Goal: Task Accomplishment & Management: Complete application form

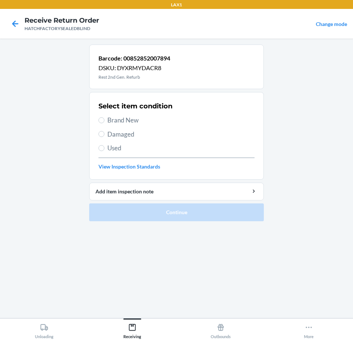
click at [121, 121] on span "Brand New" at bounding box center [180, 121] width 147 height 10
click at [104, 121] on input "Brand New" at bounding box center [101, 120] width 6 height 6
radio input "true"
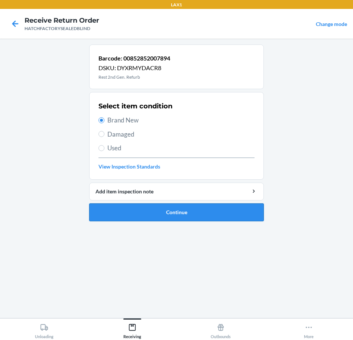
click at [125, 214] on button "Continue" at bounding box center [176, 213] width 175 height 18
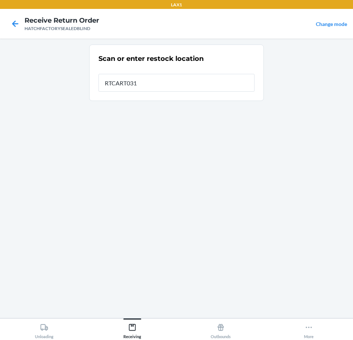
type input "RTCART031"
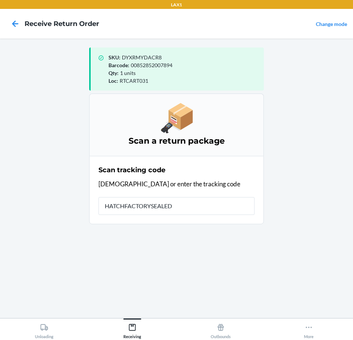
type input "HATCHFACTORYSEALEDB"
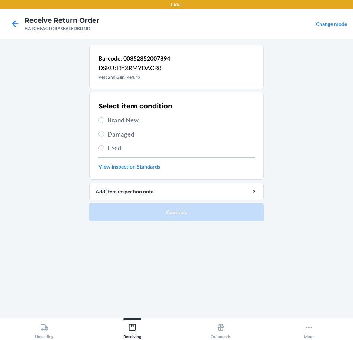
click at [136, 121] on span "Brand New" at bounding box center [180, 121] width 147 height 10
click at [104, 121] on input "Brand New" at bounding box center [101, 120] width 6 height 6
radio input "true"
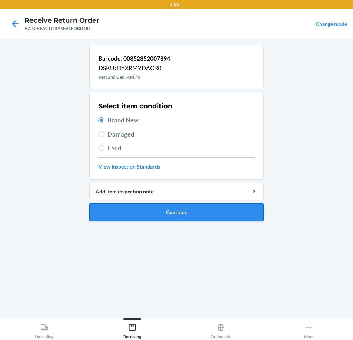
click at [137, 213] on button "Continue" at bounding box center [176, 213] width 175 height 18
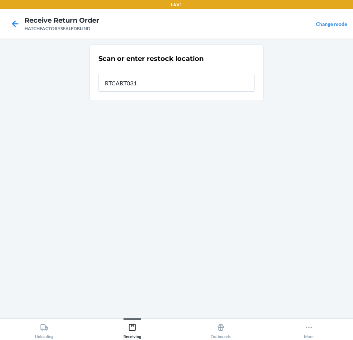
type input "RTCART031"
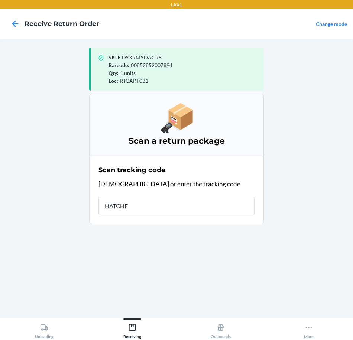
type input "HATCHFA"
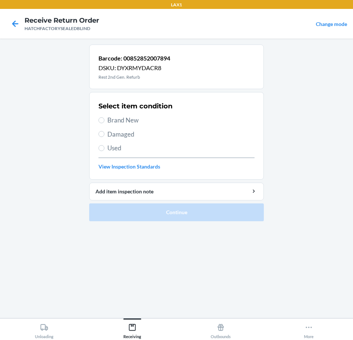
click at [127, 122] on span "Brand New" at bounding box center [180, 121] width 147 height 10
click at [104, 122] on input "Brand New" at bounding box center [101, 120] width 6 height 6
radio input "true"
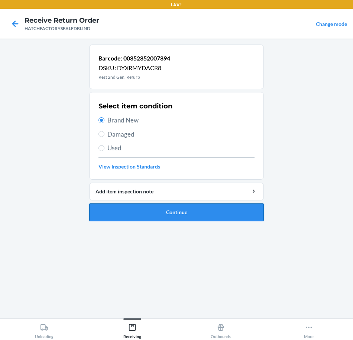
click at [136, 214] on button "Continue" at bounding box center [176, 213] width 175 height 18
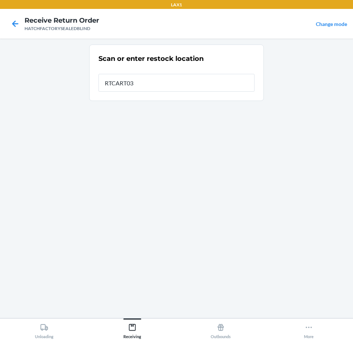
type input "RTCART031"
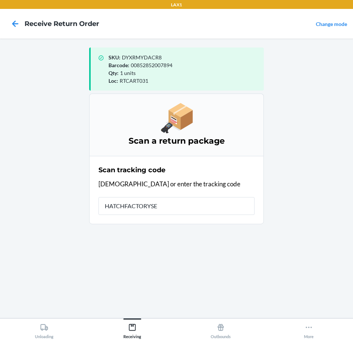
type input "HATCHFACTORYSEA"
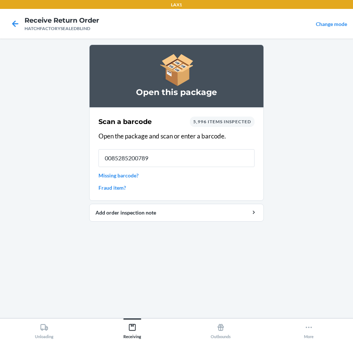
type input "00852852007894"
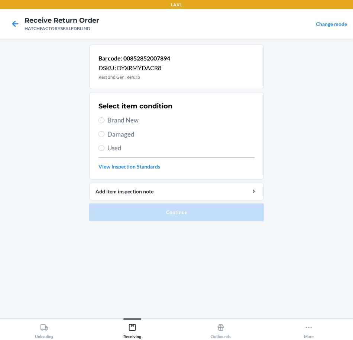
click at [133, 121] on span "Brand New" at bounding box center [180, 121] width 147 height 10
click at [104, 121] on input "Brand New" at bounding box center [101, 120] width 6 height 6
radio input "true"
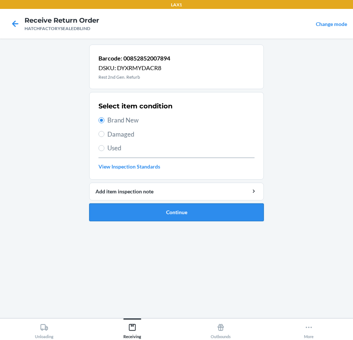
click at [121, 215] on button "Continue" at bounding box center [176, 213] width 175 height 18
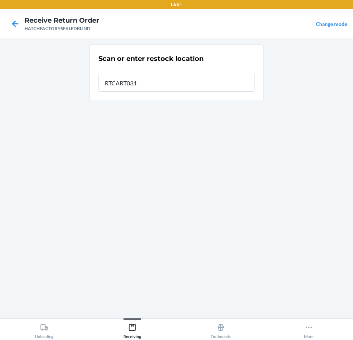
type input "RTCART031"
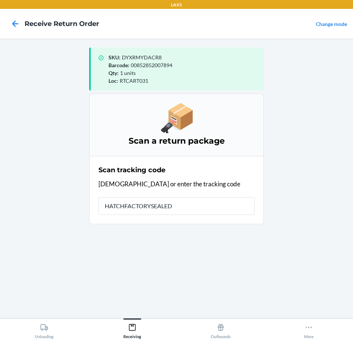
type input "HATCHFACTORYSEALEDB"
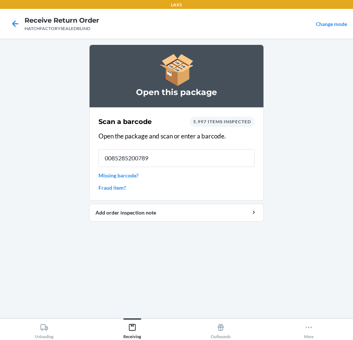
type input "00852852007894"
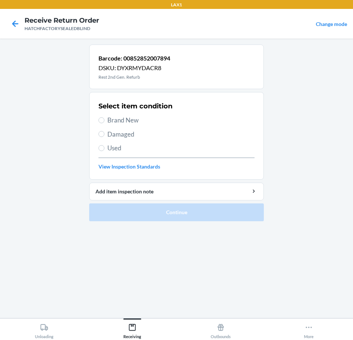
click at [127, 120] on span "Brand New" at bounding box center [180, 121] width 147 height 10
click at [104, 120] on input "Brand New" at bounding box center [101, 120] width 6 height 6
radio input "true"
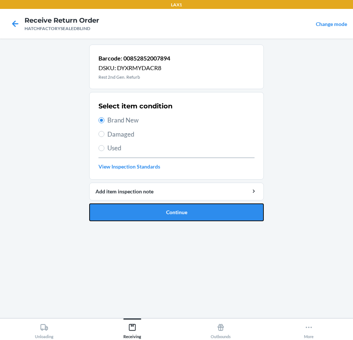
click at [125, 215] on button "Continue" at bounding box center [176, 213] width 175 height 18
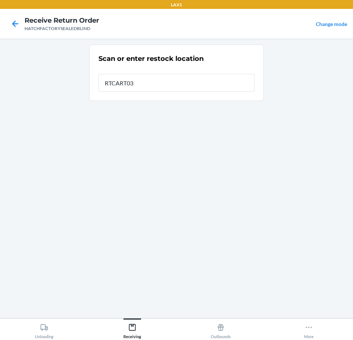
type input "RTCART031"
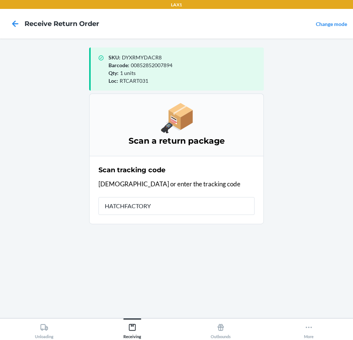
type input "HATCHFACTORYS"
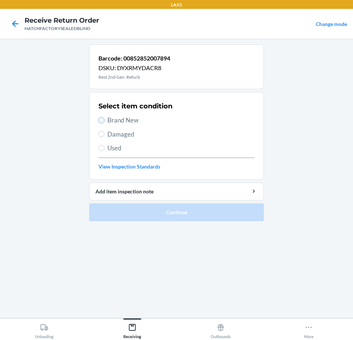
click at [101, 120] on input "Brand New" at bounding box center [101, 120] width 6 height 6
radio input "true"
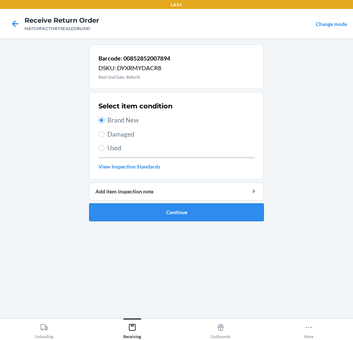
click at [106, 213] on button "Continue" at bounding box center [176, 213] width 175 height 18
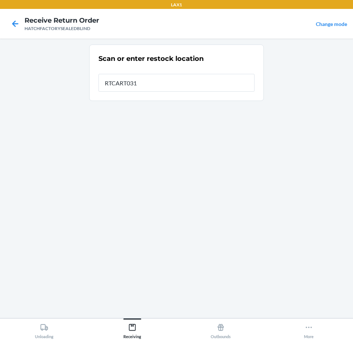
type input "RTCART031"
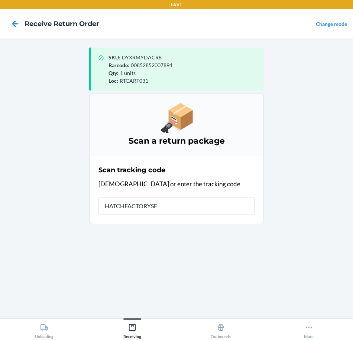
type input "HATCHFACTORYSEA"
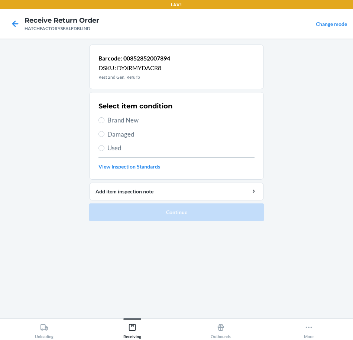
click at [122, 119] on span "Brand New" at bounding box center [180, 121] width 147 height 10
click at [104, 119] on input "Brand New" at bounding box center [101, 120] width 6 height 6
radio input "true"
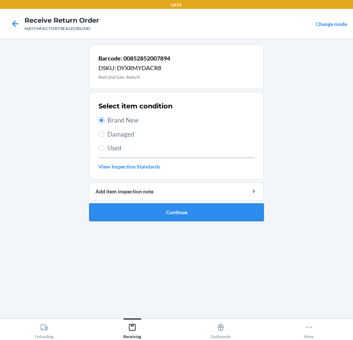
click at [100, 213] on button "Continue" at bounding box center [176, 213] width 175 height 18
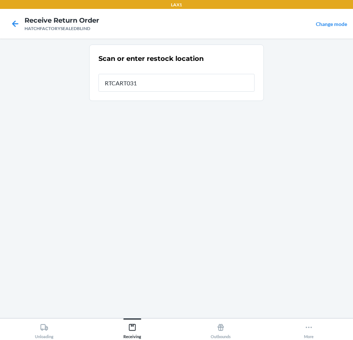
type input "RTCART031"
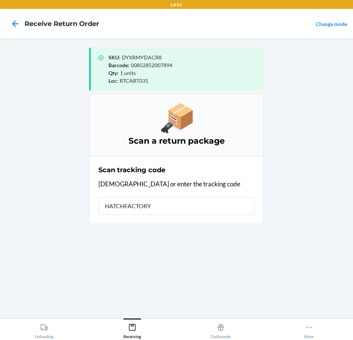
type input "HATCHFACTORYS"
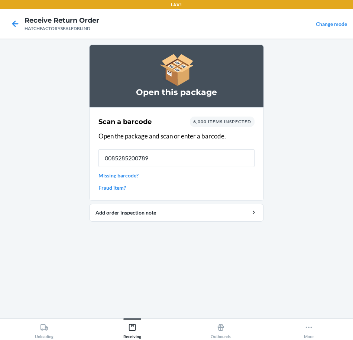
type input "00852852007894"
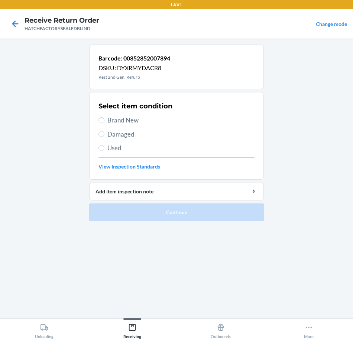
click at [128, 119] on span "Brand New" at bounding box center [180, 121] width 147 height 10
click at [104, 119] on input "Brand New" at bounding box center [101, 120] width 6 height 6
radio input "true"
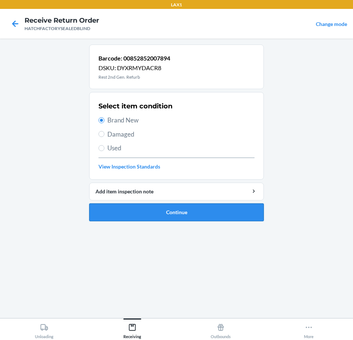
click at [107, 216] on button "Continue" at bounding box center [176, 213] width 175 height 18
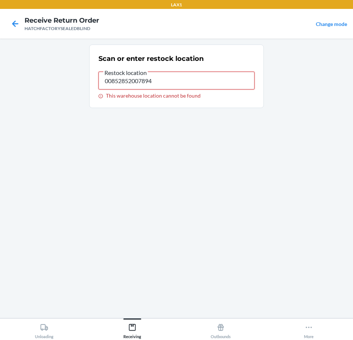
click at [159, 81] on input "00852852007894" at bounding box center [176, 81] width 156 height 18
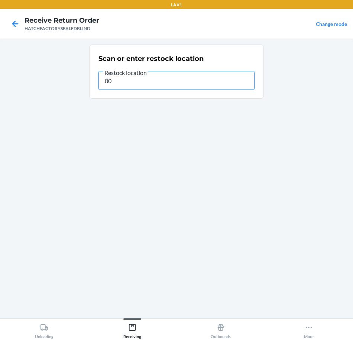
type input "0"
type input "RTCART031"
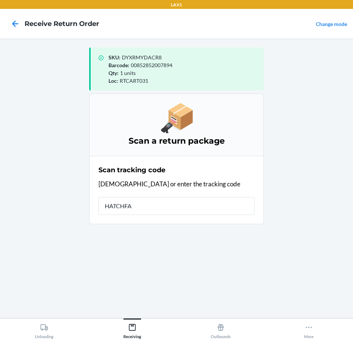
type input "HATCHFAC"
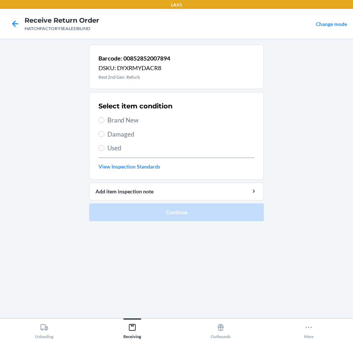
click at [124, 119] on span "Brand New" at bounding box center [180, 121] width 147 height 10
click at [104, 119] on input "Brand New" at bounding box center [101, 120] width 6 height 6
radio input "true"
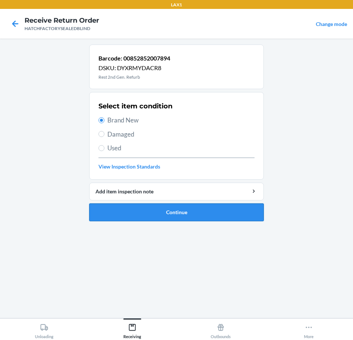
click at [136, 214] on button "Continue" at bounding box center [176, 213] width 175 height 18
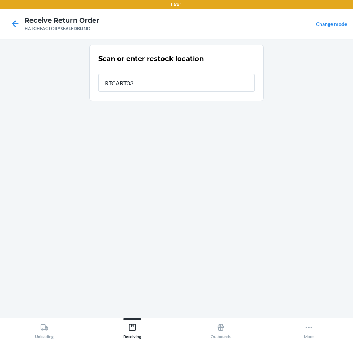
type input "RTCART031"
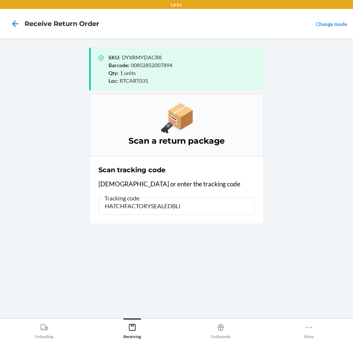
type input "HATCHFACTORYSEALEDBLIN"
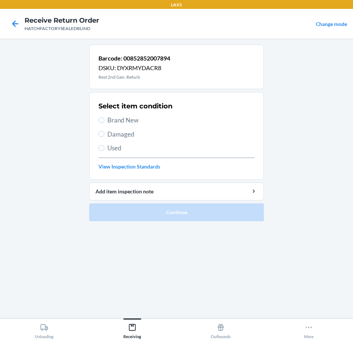
click at [120, 121] on span "Brand New" at bounding box center [180, 121] width 147 height 10
click at [104, 121] on input "Brand New" at bounding box center [101, 120] width 6 height 6
radio input "true"
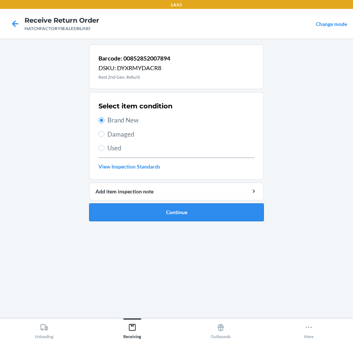
click at [118, 215] on button "Continue" at bounding box center [176, 213] width 175 height 18
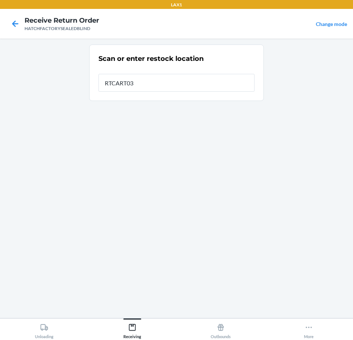
type input "RTCART031"
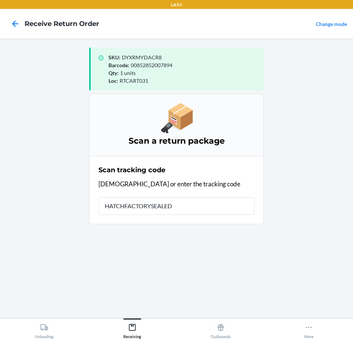
type input "HATCHFACTORYSEALEDB"
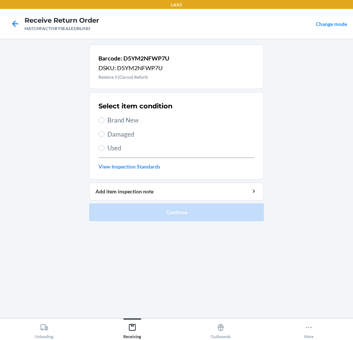
click at [127, 119] on span "Brand New" at bounding box center [180, 121] width 147 height 10
click at [104, 119] on input "Brand New" at bounding box center [101, 120] width 6 height 6
radio input "true"
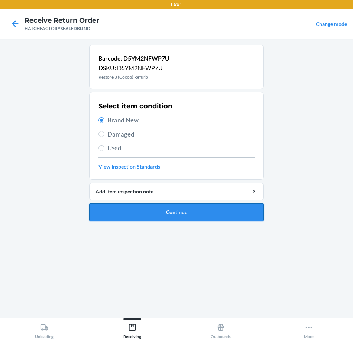
click at [125, 211] on button "Continue" at bounding box center [176, 213] width 175 height 18
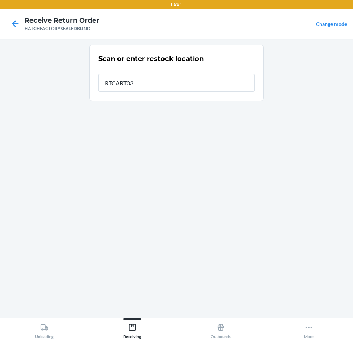
type input "RTCART031"
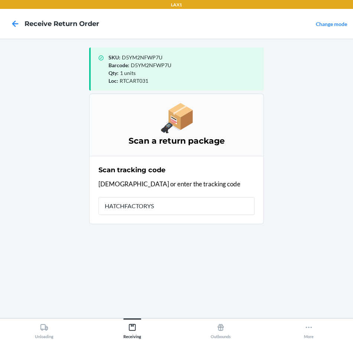
type input "HATCHFACTORYSE"
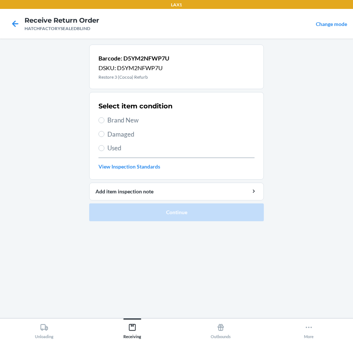
click at [127, 119] on span "Brand New" at bounding box center [180, 121] width 147 height 10
click at [104, 119] on input "Brand New" at bounding box center [101, 120] width 6 height 6
radio input "true"
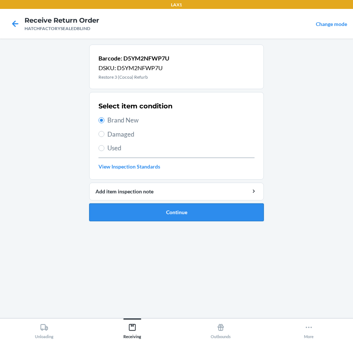
drag, startPoint x: 141, startPoint y: 203, endPoint x: 141, endPoint y: 210, distance: 7.1
click at [141, 210] on li "Barcode: D5YM2NFWP7U DSKU: D5YM2NFWP7U Restore 3 (Cocoa) Refurb Select item con…" at bounding box center [176, 133] width 175 height 177
click at [140, 210] on button "Continue" at bounding box center [176, 213] width 175 height 18
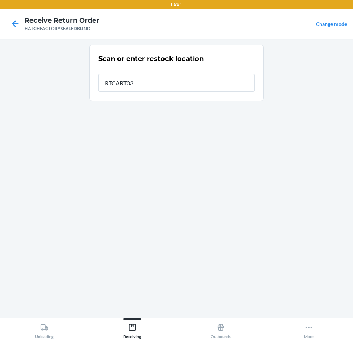
type input "RTCART031"
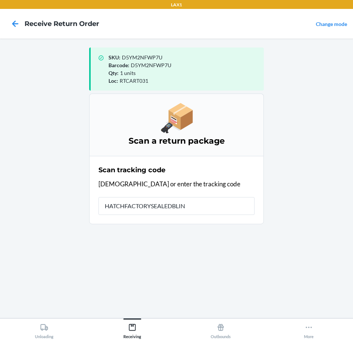
type input "HATCHFACTORYSEALEDBLIND"
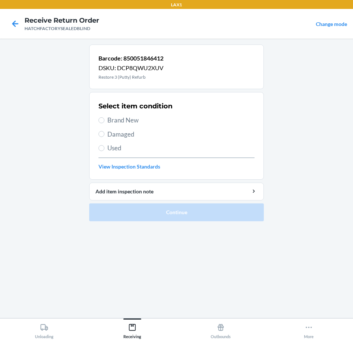
drag, startPoint x: 126, startPoint y: 119, endPoint x: 139, endPoint y: 162, distance: 45.4
click at [126, 120] on span "Brand New" at bounding box center [180, 121] width 147 height 10
click at [104, 120] on input "Brand New" at bounding box center [101, 120] width 6 height 6
radio input "true"
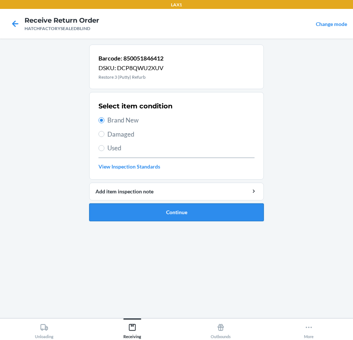
click at [137, 214] on button "Continue" at bounding box center [176, 213] width 175 height 18
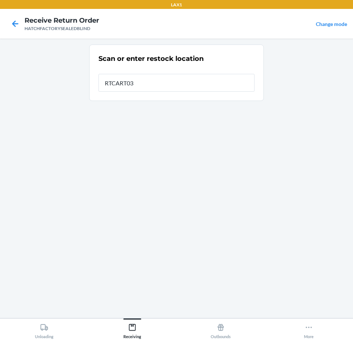
type input "RTCART031"
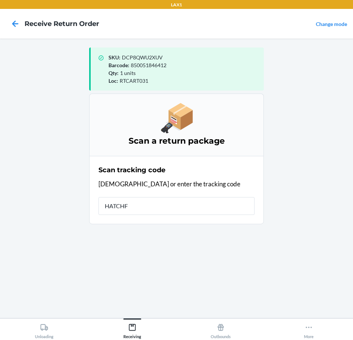
type input "HATCHFA"
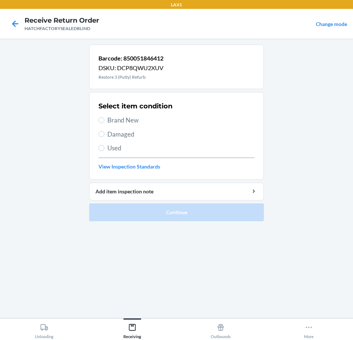
click at [130, 121] on span "Brand New" at bounding box center [180, 121] width 147 height 10
click at [104, 121] on input "Brand New" at bounding box center [101, 120] width 6 height 6
radio input "true"
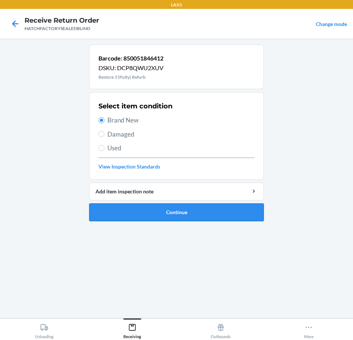
click at [132, 213] on button "Continue" at bounding box center [176, 213] width 175 height 18
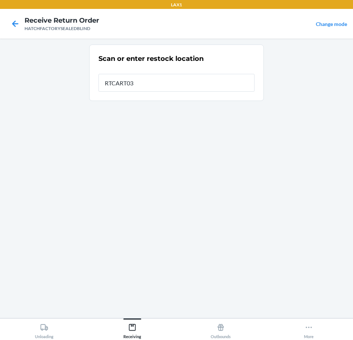
type input "RTCART031"
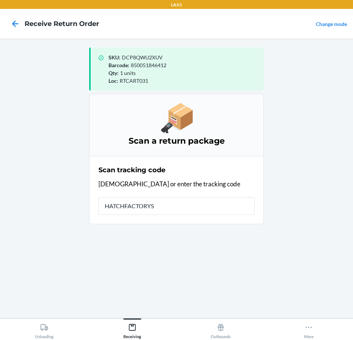
type input "HATCHFACTORYSE"
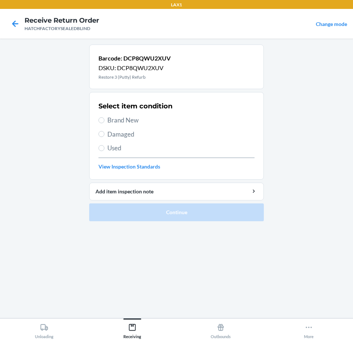
click at [124, 120] on span "Brand New" at bounding box center [180, 121] width 147 height 10
click at [104, 120] on input "Brand New" at bounding box center [101, 120] width 6 height 6
radio input "true"
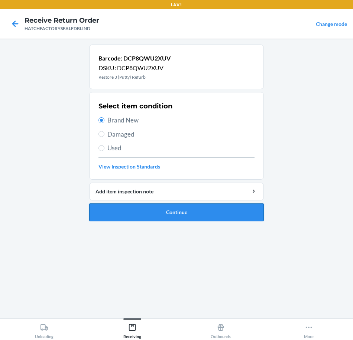
click at [113, 213] on button "Continue" at bounding box center [176, 213] width 175 height 18
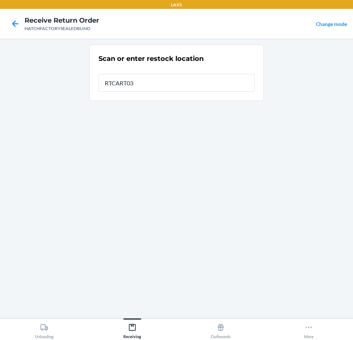
type input "RTCART031"
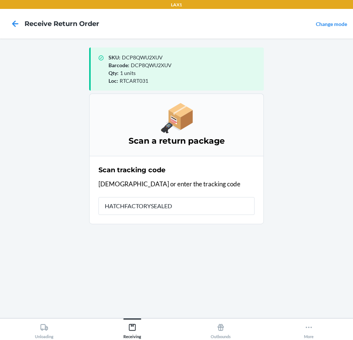
type input "HATCHFACTORYSEALEDB"
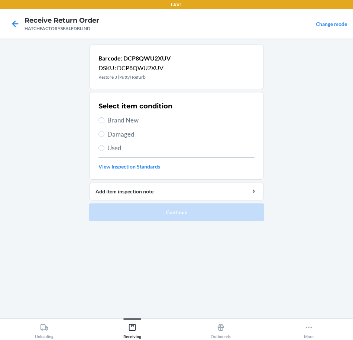
click at [130, 118] on span "Brand New" at bounding box center [180, 121] width 147 height 10
click at [104, 118] on input "Brand New" at bounding box center [101, 120] width 6 height 6
radio input "true"
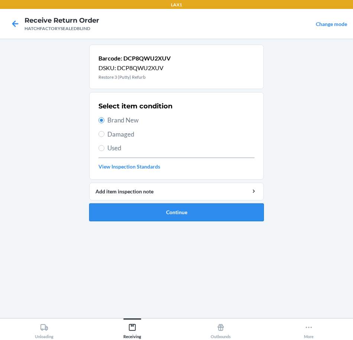
click at [149, 213] on button "Continue" at bounding box center [176, 213] width 175 height 18
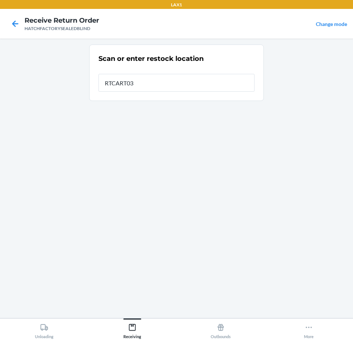
type input "RTCART031"
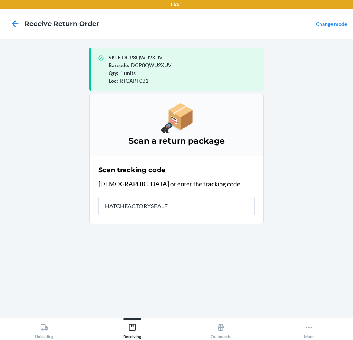
type input "HATCHFACTORYSEALED"
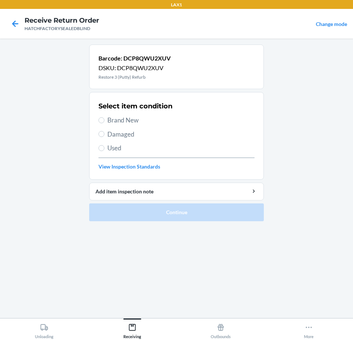
click at [117, 120] on span "Brand New" at bounding box center [180, 121] width 147 height 10
click at [104, 120] on input "Brand New" at bounding box center [101, 120] width 6 height 6
radio input "true"
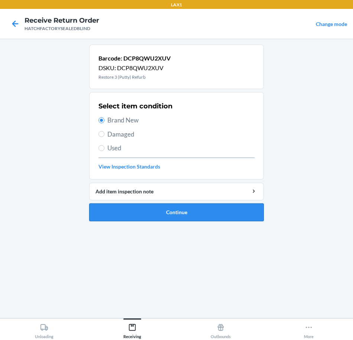
click at [143, 215] on button "Continue" at bounding box center [176, 213] width 175 height 18
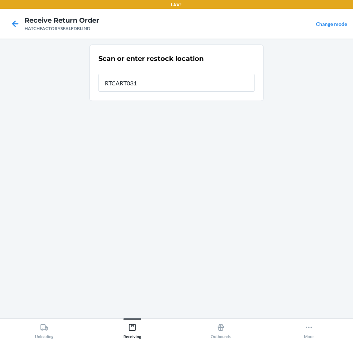
type input "RTCART031"
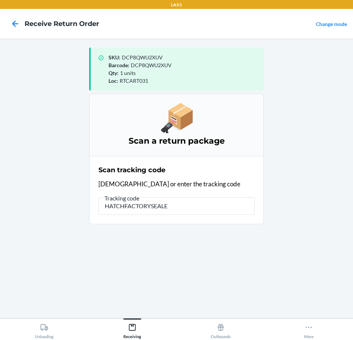
type input "HATCHFACTORYSEALED"
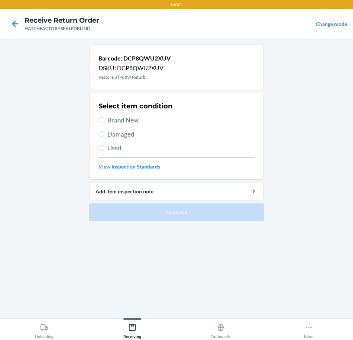
click at [120, 121] on span "Brand New" at bounding box center [180, 121] width 147 height 10
click at [104, 121] on input "Brand New" at bounding box center [101, 120] width 6 height 6
radio input "true"
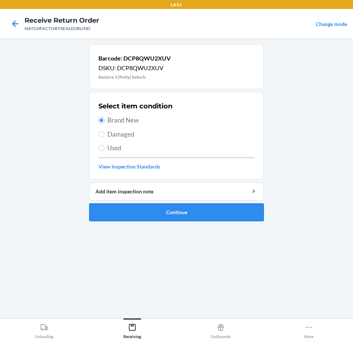
click at [164, 214] on button "Continue" at bounding box center [176, 213] width 175 height 18
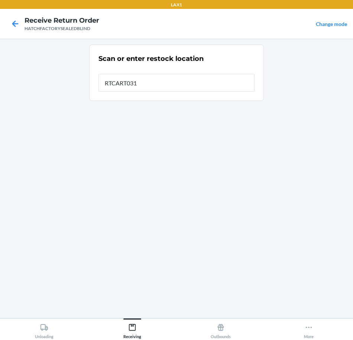
type input "RTCART031"
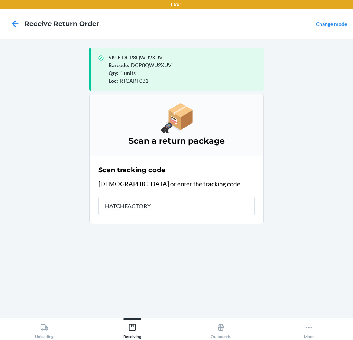
type input "HATCHFACTORYS"
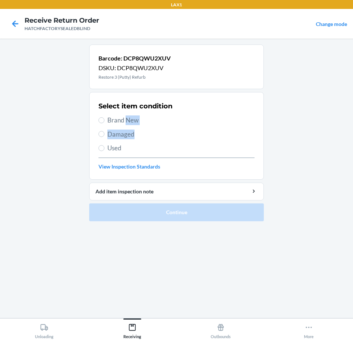
drag, startPoint x: 127, startPoint y: 123, endPoint x: 133, endPoint y: 130, distance: 8.9
click at [133, 130] on div "Select item condition Brand New Damaged Used View Inspection Standards" at bounding box center [176, 136] width 156 height 74
click at [132, 120] on span "Brand New" at bounding box center [180, 121] width 147 height 10
click at [104, 120] on input "Brand New" at bounding box center [101, 120] width 6 height 6
radio input "true"
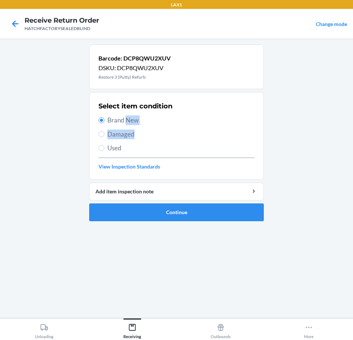
click at [136, 119] on span "Brand New" at bounding box center [180, 121] width 147 height 10
click at [104, 119] on input "Brand New" at bounding box center [101, 120] width 6 height 6
click at [143, 127] on div "Select item condition Brand New Damaged Used View Inspection Standards" at bounding box center [176, 136] width 156 height 74
click at [133, 122] on span "Brand New" at bounding box center [180, 121] width 147 height 10
click at [104, 122] on input "Brand New" at bounding box center [101, 120] width 6 height 6
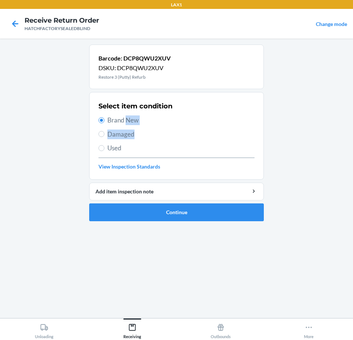
click at [124, 132] on span "Damaged" at bounding box center [180, 135] width 147 height 10
click at [104, 132] on input "Damaged" at bounding box center [101, 134] width 6 height 6
radio input "true"
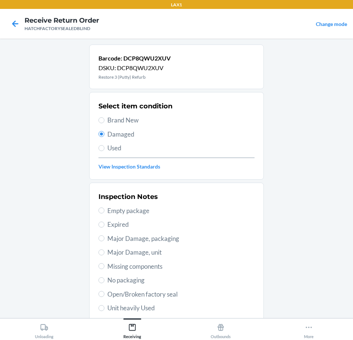
click at [114, 121] on span "Brand New" at bounding box center [180, 121] width 147 height 10
click at [104, 121] on input "Brand New" at bounding box center [101, 120] width 6 height 6
radio input "true"
radio input "false"
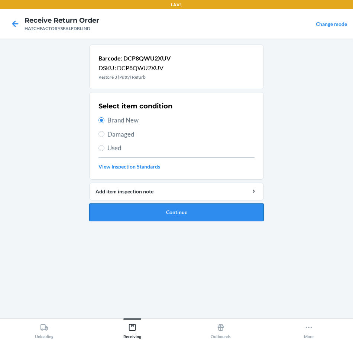
click at [169, 213] on button "Continue" at bounding box center [176, 213] width 175 height 18
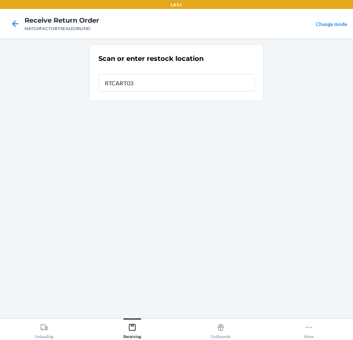
type input "RTCART031"
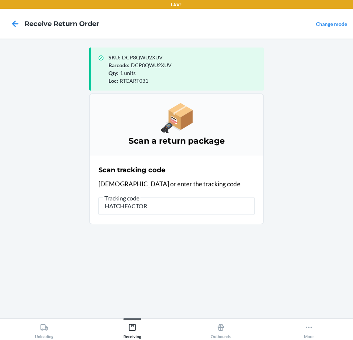
type input "HATCHFACTORY"
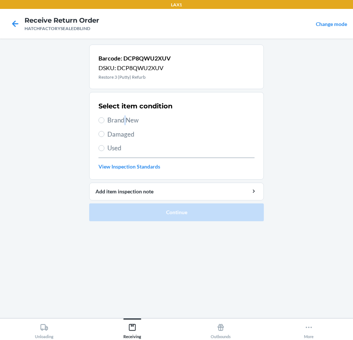
click at [125, 119] on span "Brand New" at bounding box center [180, 121] width 147 height 10
click at [119, 117] on span "Brand New" at bounding box center [180, 121] width 147 height 10
click at [100, 118] on input "Brand New" at bounding box center [101, 120] width 6 height 6
radio input "true"
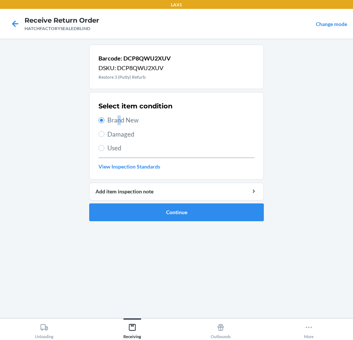
click at [118, 121] on span "Brand New" at bounding box center [180, 121] width 147 height 10
click at [104, 121] on input "Brand New" at bounding box center [101, 120] width 6 height 6
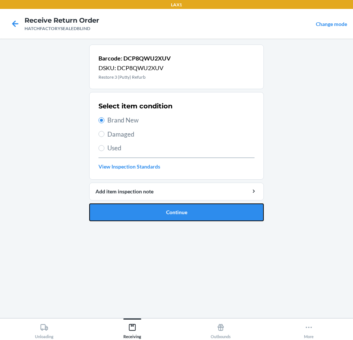
click at [160, 212] on button "Continue" at bounding box center [176, 213] width 175 height 18
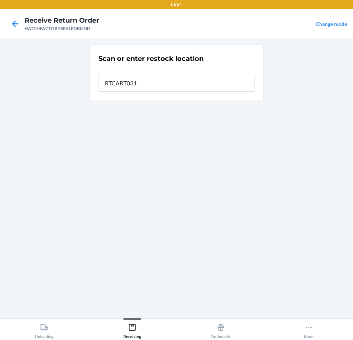
type input "RTCART031"
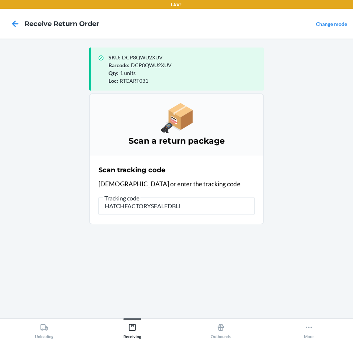
type input "HATCHFACTORYSEALEDBLIN"
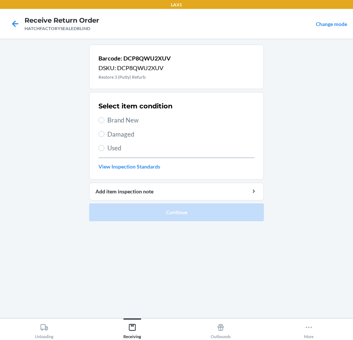
click at [117, 120] on span "Brand New" at bounding box center [180, 121] width 147 height 10
click at [104, 120] on input "Brand New" at bounding box center [101, 120] width 6 height 6
radio input "true"
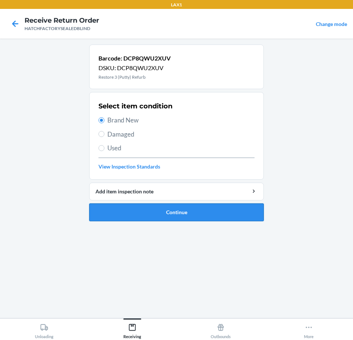
click at [179, 212] on button "Continue" at bounding box center [176, 213] width 175 height 18
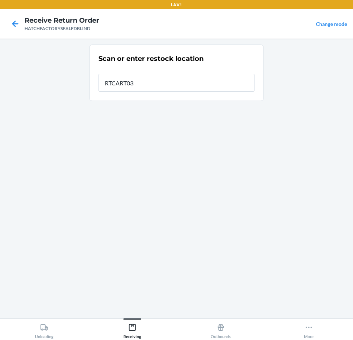
type input "RTCART031"
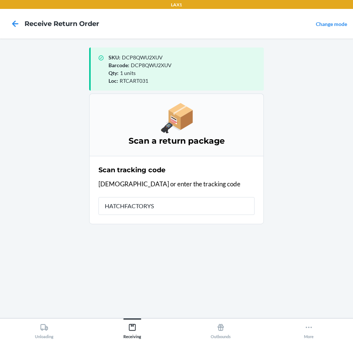
type input "HATCHFACTORYSE"
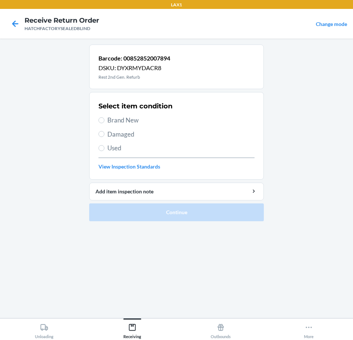
click at [129, 119] on span "Brand New" at bounding box center [180, 121] width 147 height 10
click at [104, 119] on input "Brand New" at bounding box center [101, 120] width 6 height 6
radio input "true"
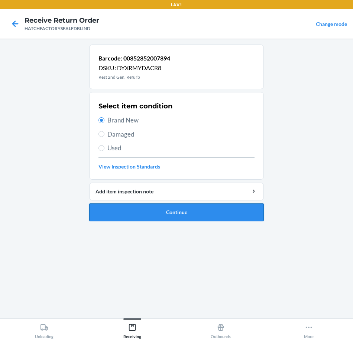
click at [136, 211] on button "Continue" at bounding box center [176, 213] width 175 height 18
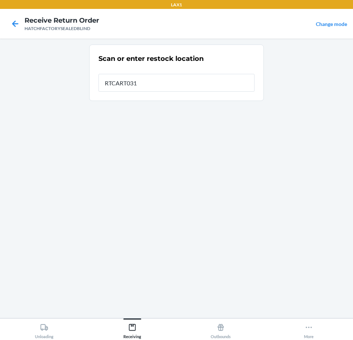
type input "RTCART031"
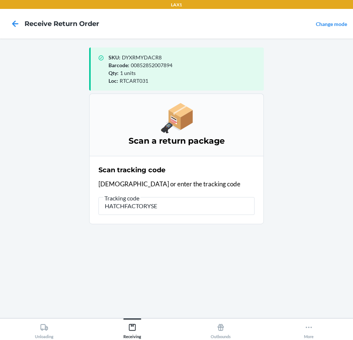
type input "HATCHFACTORYSEA"
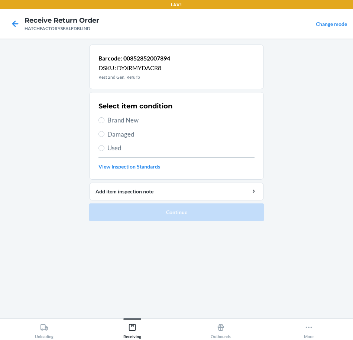
click at [135, 119] on span "Brand New" at bounding box center [180, 121] width 147 height 10
click at [104, 119] on input "Brand New" at bounding box center [101, 120] width 6 height 6
radio input "true"
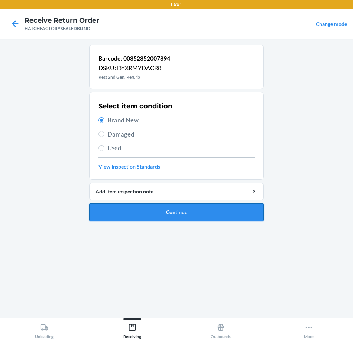
click at [134, 213] on button "Continue" at bounding box center [176, 213] width 175 height 18
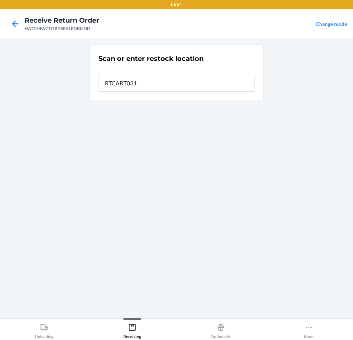
type input "RTCART031"
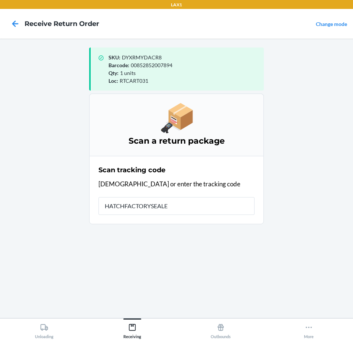
type input "HATCHFACTORYSEALED"
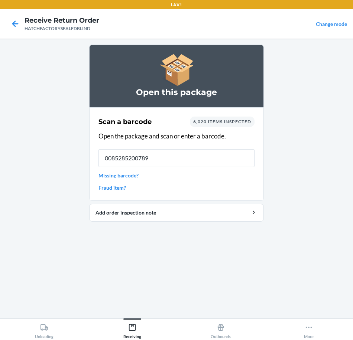
type input "00852852007894"
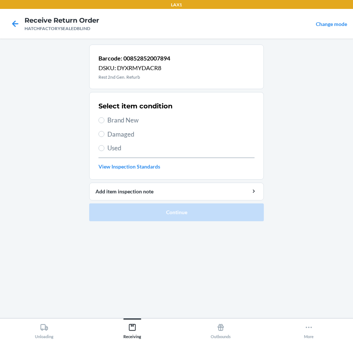
click at [134, 121] on span "Brand New" at bounding box center [180, 121] width 147 height 10
click at [104, 121] on input "Brand New" at bounding box center [101, 120] width 6 height 6
radio input "true"
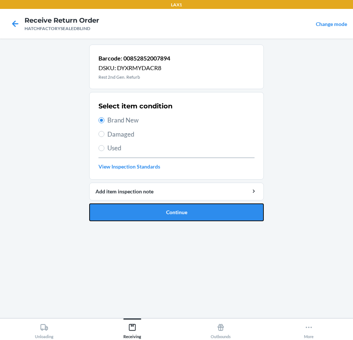
drag, startPoint x: 134, startPoint y: 214, endPoint x: 140, endPoint y: 217, distance: 6.7
click at [137, 215] on button "Continue" at bounding box center [176, 213] width 175 height 18
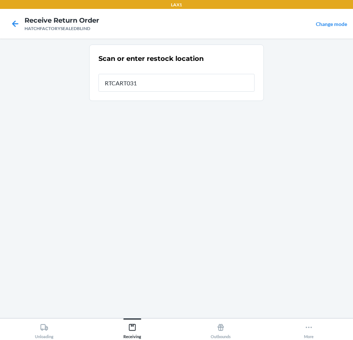
type input "RTCART031"
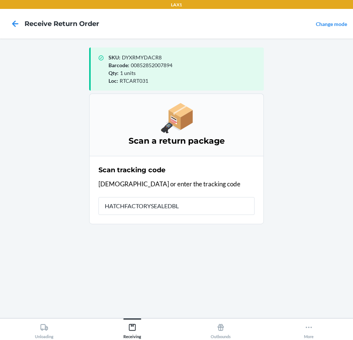
type input "HATCHFACTORYSEALEDBLI"
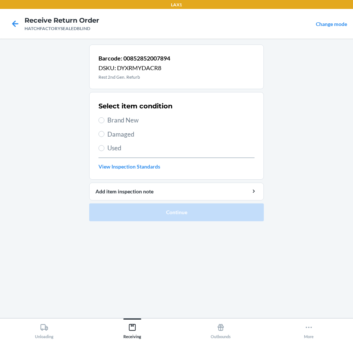
click at [128, 121] on span "Brand New" at bounding box center [180, 121] width 147 height 10
click at [104, 121] on input "Brand New" at bounding box center [101, 120] width 6 height 6
radio input "true"
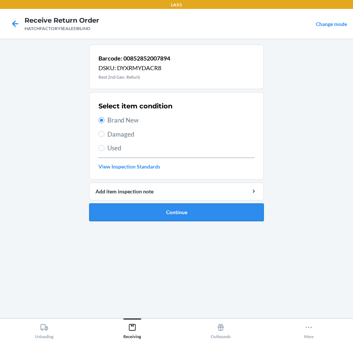
click at [162, 211] on button "Continue" at bounding box center [176, 213] width 175 height 18
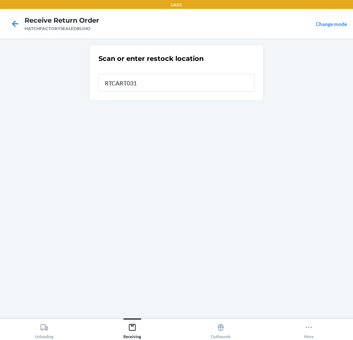
type input "RTCART031"
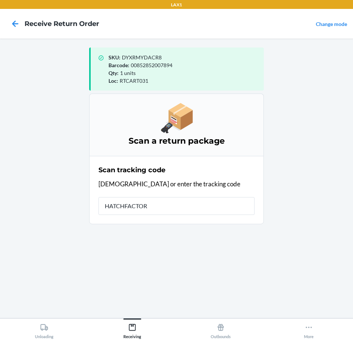
type input "HATCHFACTORY"
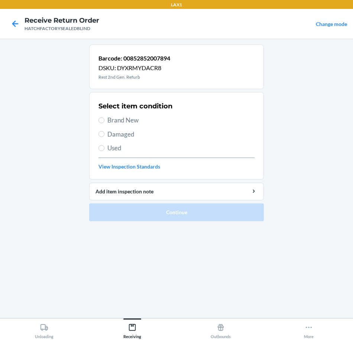
click at [125, 119] on span "Brand New" at bounding box center [180, 121] width 147 height 10
click at [104, 119] on input "Brand New" at bounding box center [101, 120] width 6 height 6
radio input "true"
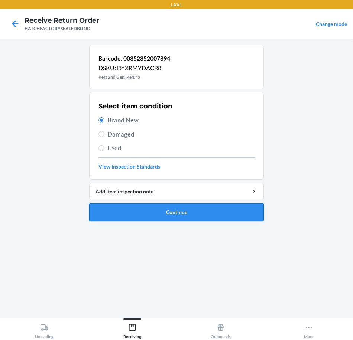
click at [106, 213] on button "Continue" at bounding box center [176, 213] width 175 height 18
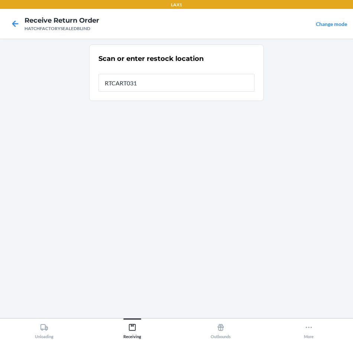
type input "RTCART031"
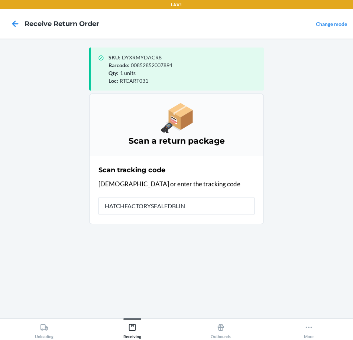
type input "HATCHFACTORYSEALEDBLIND"
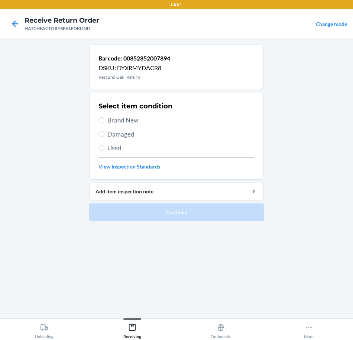
click at [121, 124] on span "Brand New" at bounding box center [180, 121] width 147 height 10
click at [104, 123] on input "Brand New" at bounding box center [101, 120] width 6 height 6
radio input "true"
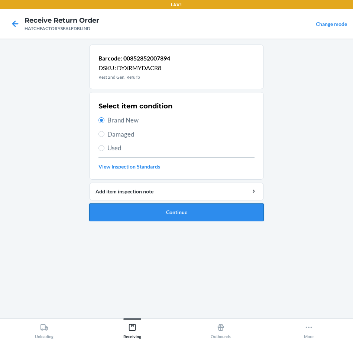
click at [128, 214] on button "Continue" at bounding box center [176, 213] width 175 height 18
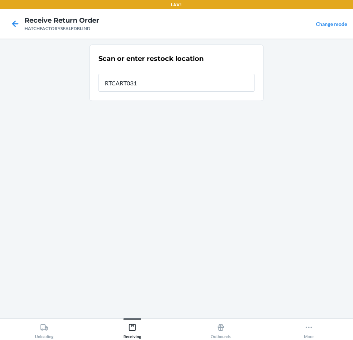
type input "RTCART031"
